Goal: Transaction & Acquisition: Purchase product/service

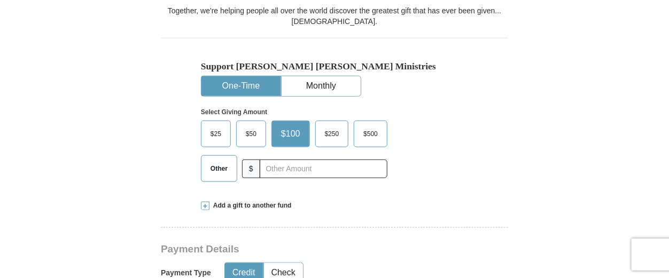
scroll to position [320, 0]
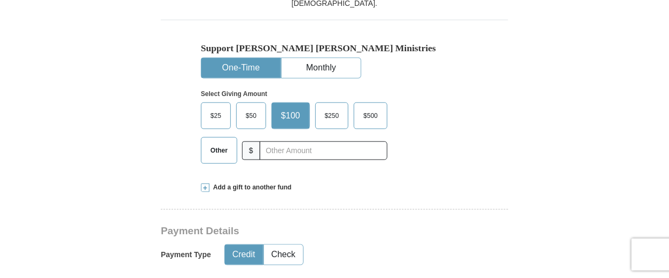
click at [259, 66] on button "One-Time" at bounding box center [240, 68] width 79 height 20
click at [217, 116] on span "$25" at bounding box center [215, 116] width 21 height 16
click at [0, 0] on input "$25" at bounding box center [0, 0] width 0 height 0
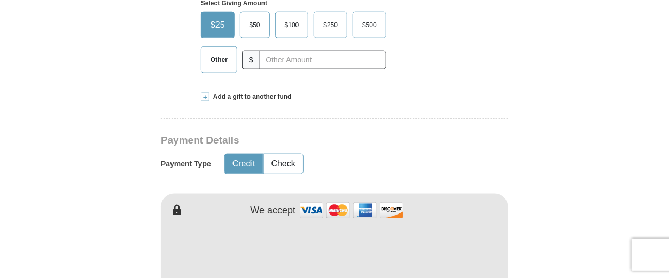
scroll to position [427, 0]
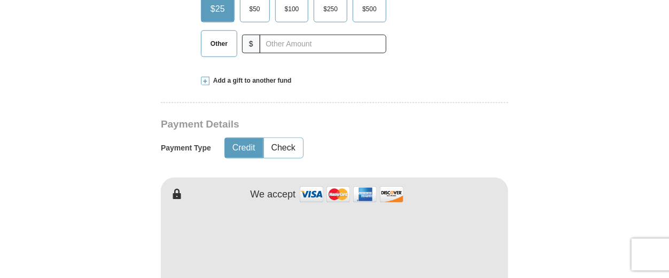
click at [242, 143] on button "Credit" at bounding box center [244, 148] width 38 height 20
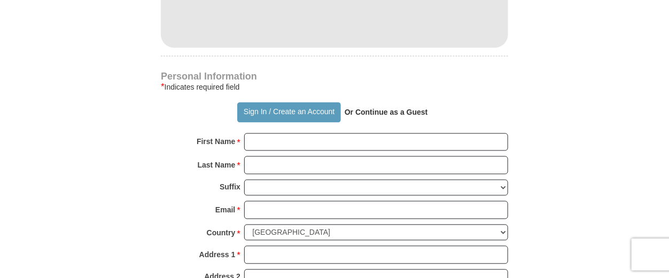
scroll to position [695, 0]
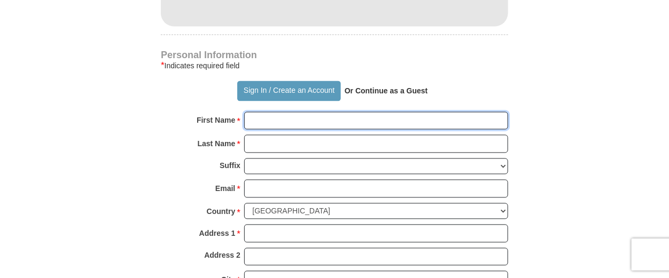
click at [284, 120] on input "First Name *" at bounding box center [376, 121] width 264 height 18
type input "Congregation of"
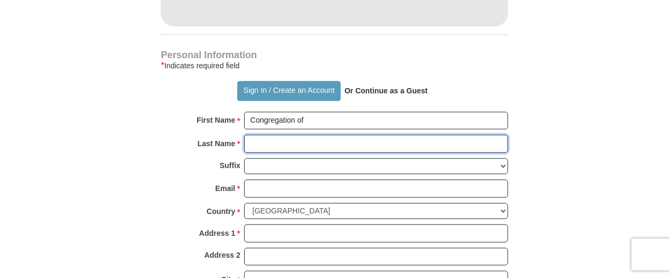
click at [270, 143] on input "Last Name *" at bounding box center [376, 144] width 264 height 18
type input "[DEMOGRAPHIC_DATA]"
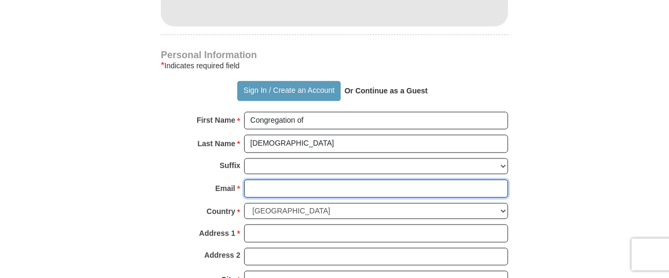
click at [268, 183] on input "Email *" at bounding box center [376, 189] width 264 height 18
type input "[EMAIL_ADDRESS][DOMAIN_NAME]"
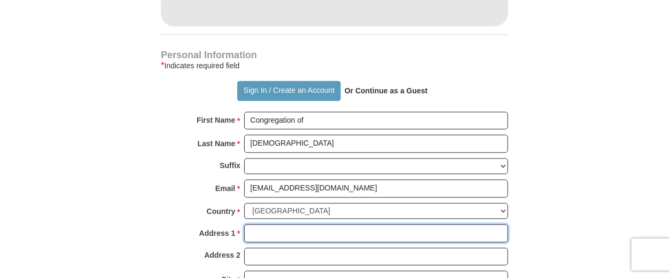
type input "[STREET_ADDRESS]"
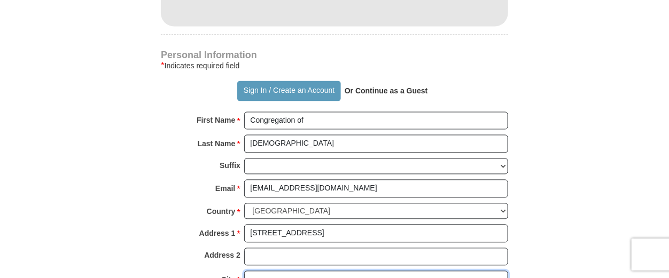
type input "[GEOGRAPHIC_DATA]"
select select "PA"
type input "19101"
type input "4848003232"
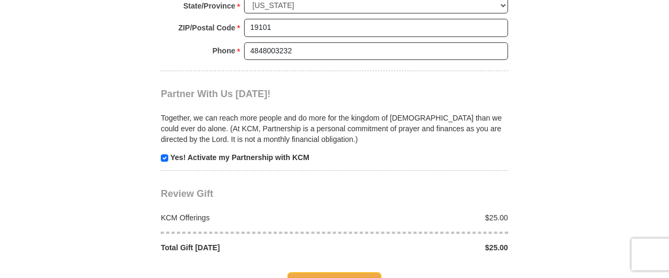
scroll to position [1015, 0]
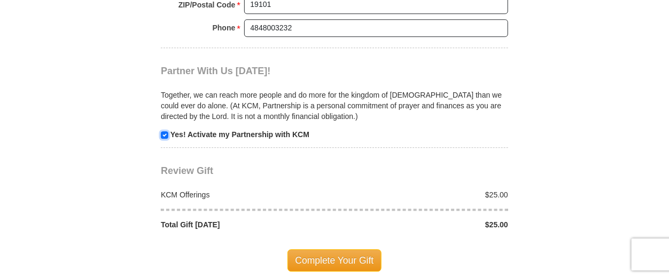
click at [163, 131] on input "checkbox" at bounding box center [164, 134] width 7 height 7
checkbox input "false"
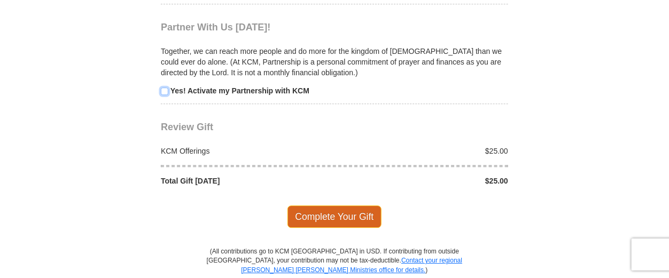
scroll to position [1068, 0]
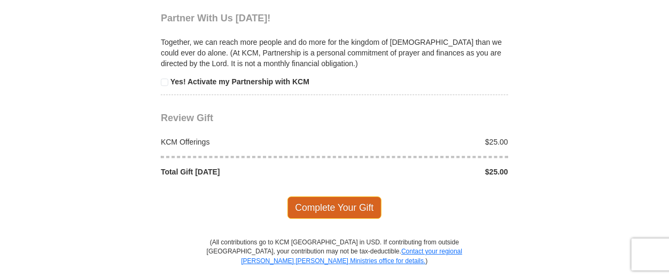
click at [335, 202] on span "Complete Your Gift" at bounding box center [334, 208] width 95 height 22
